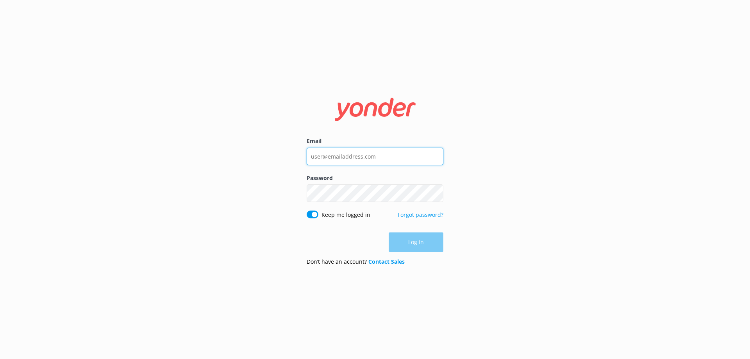
type input "[EMAIL_ADDRESS][DOMAIN_NAME]"
click at [417, 243] on div "Log in" at bounding box center [375, 242] width 137 height 20
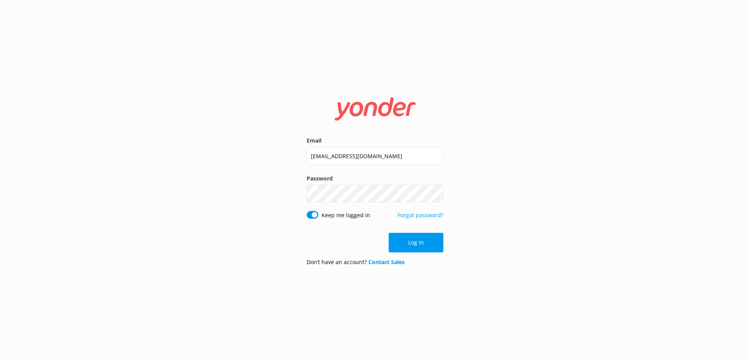
click at [417, 243] on button "Log in" at bounding box center [416, 243] width 55 height 20
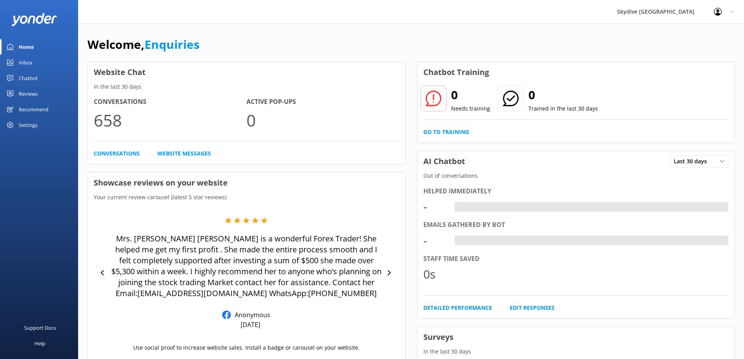
click at [37, 63] on link "Inbox" at bounding box center [39, 63] width 78 height 16
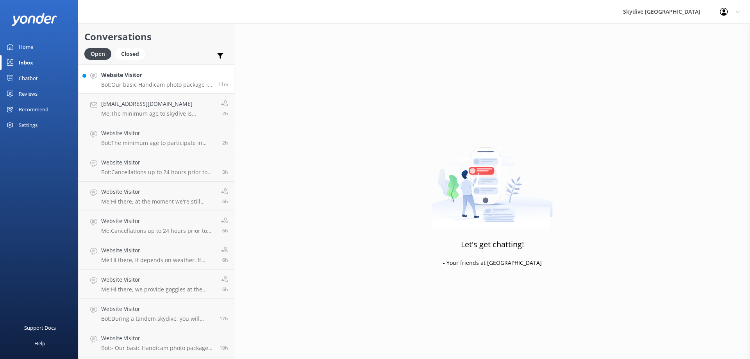
click at [159, 79] on h4 "Website Visitor" at bounding box center [156, 75] width 111 height 9
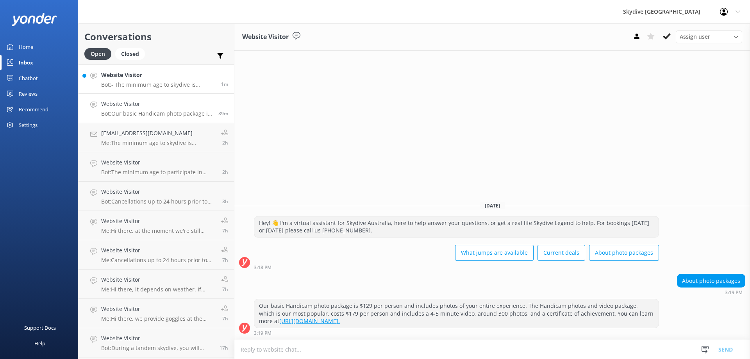
click at [154, 80] on div "Website Visitor Bot: - The minimum age to skydive is [DEMOGRAPHIC_DATA]. - Anyo…" at bounding box center [158, 79] width 114 height 17
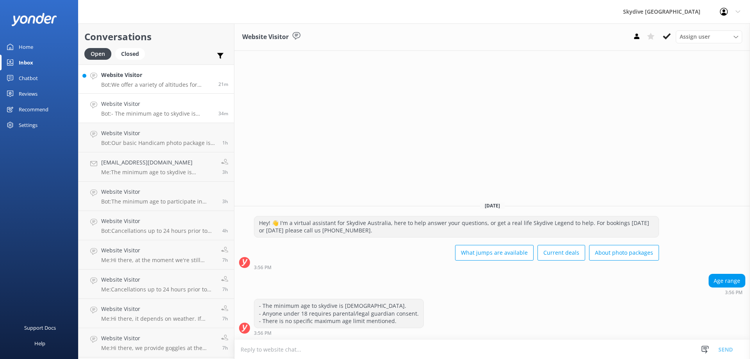
click at [131, 81] on p "Bot: We offer a variety of altitudes for skydiving, with all dropzones providin…" at bounding box center [156, 84] width 111 height 7
